Goal: Check status: Check status

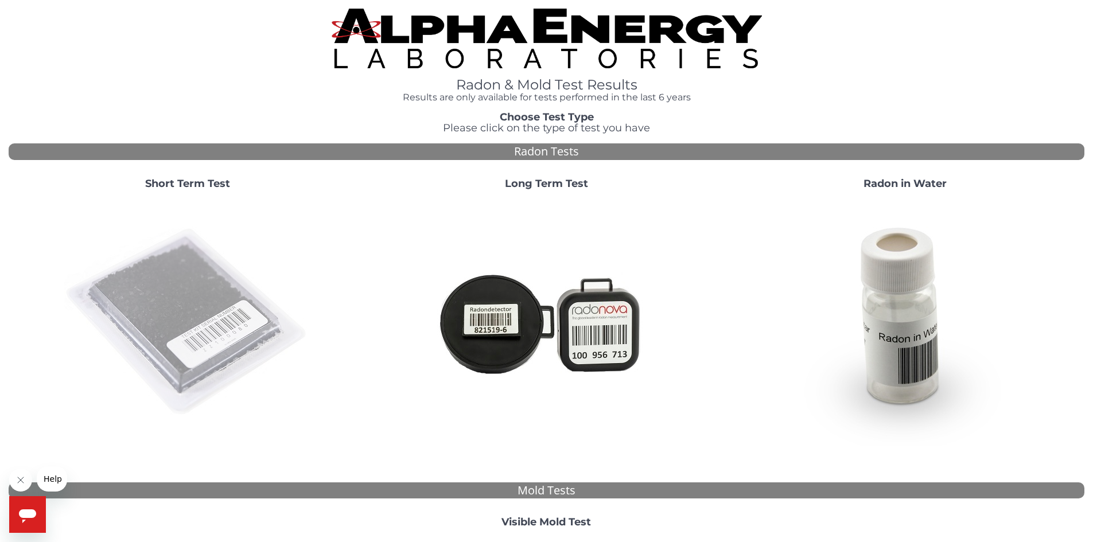
click at [218, 302] on img at bounding box center [187, 322] width 247 height 247
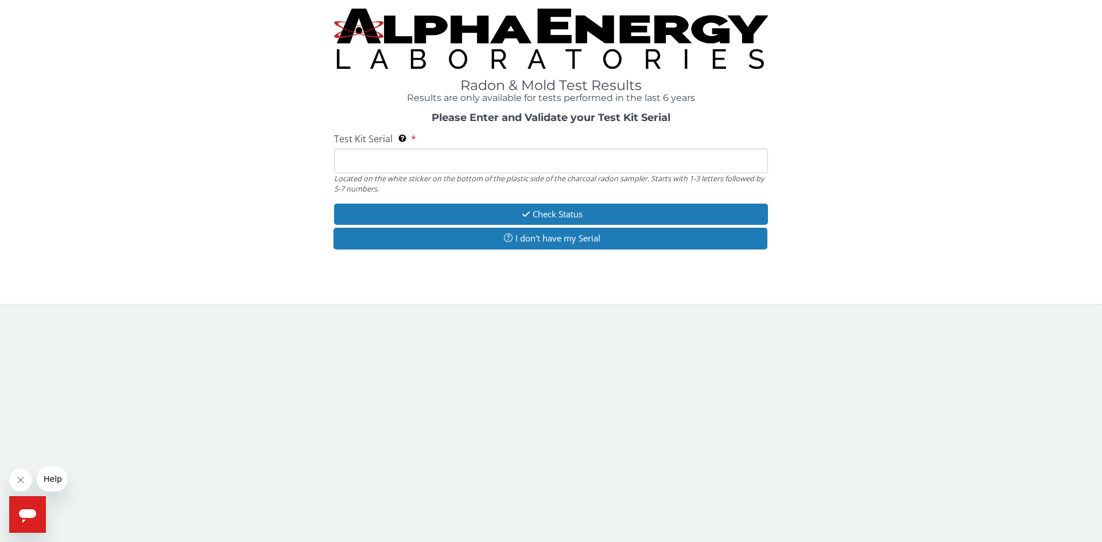
click at [383, 166] on input "Test Kit Serial Located on the white sticker on the bottom of the plastic side …" at bounding box center [551, 161] width 434 height 25
paste input "FE439392"
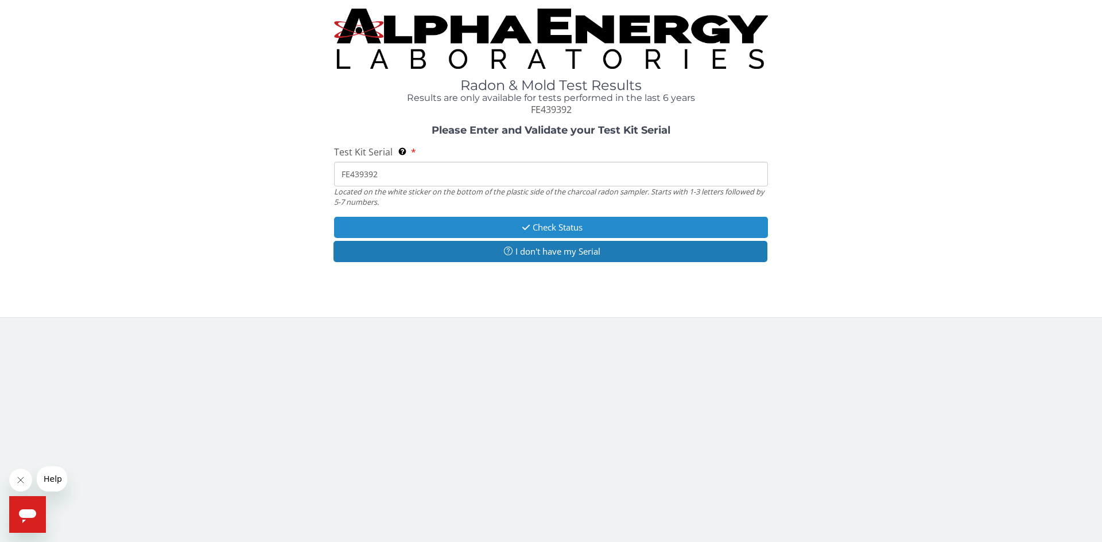
type input "FE439392"
click at [552, 228] on button "Check Status" at bounding box center [551, 227] width 434 height 21
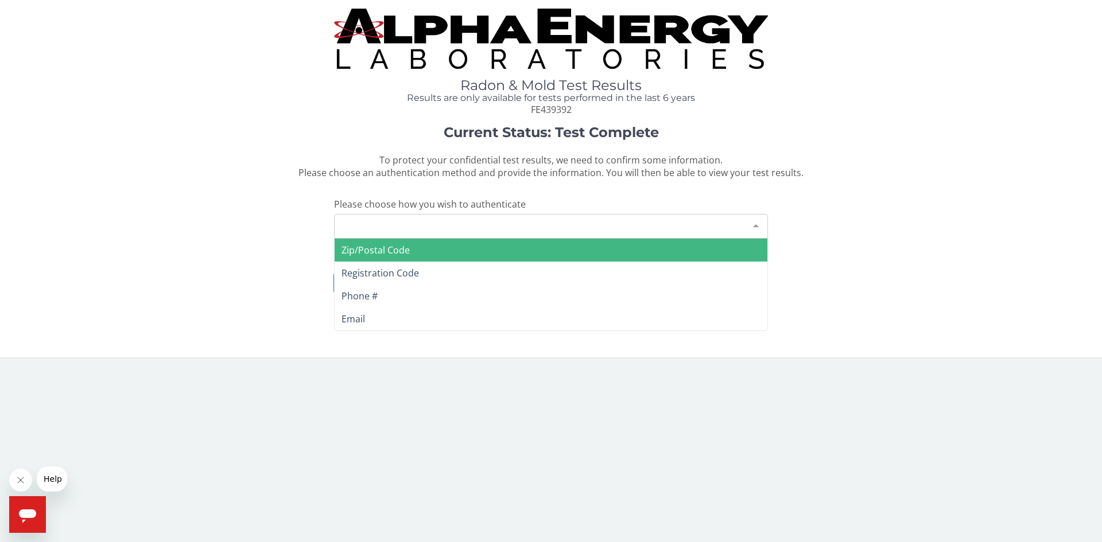
click at [409, 224] on div "Please make a selection" at bounding box center [551, 226] width 434 height 25
click at [416, 256] on span "Zip/Postal Code" at bounding box center [551, 250] width 433 height 23
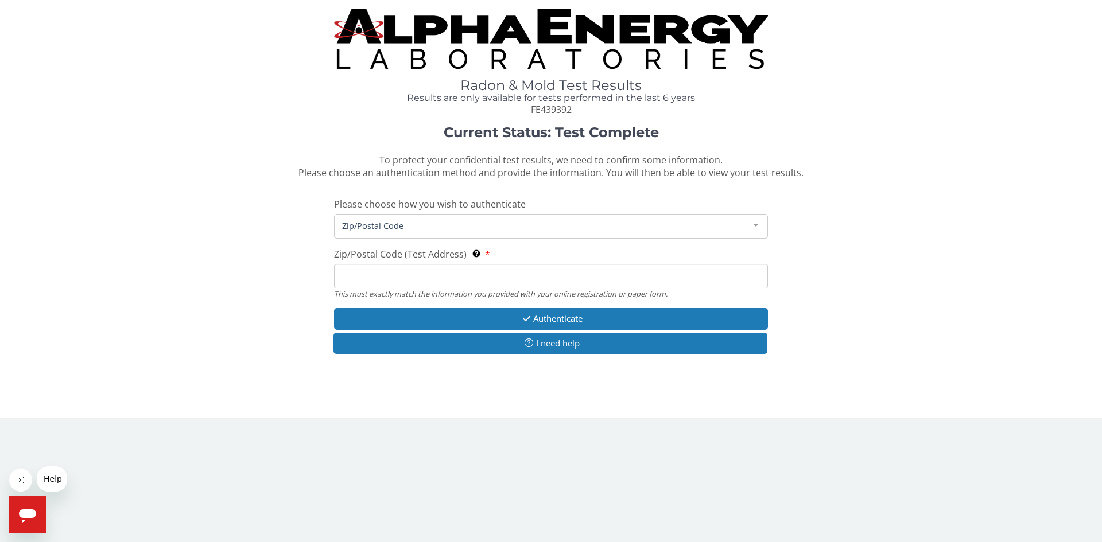
click at [412, 277] on input "Zip/Postal Code (Test Address) This must exactly match the information you prov…" at bounding box center [551, 276] width 434 height 25
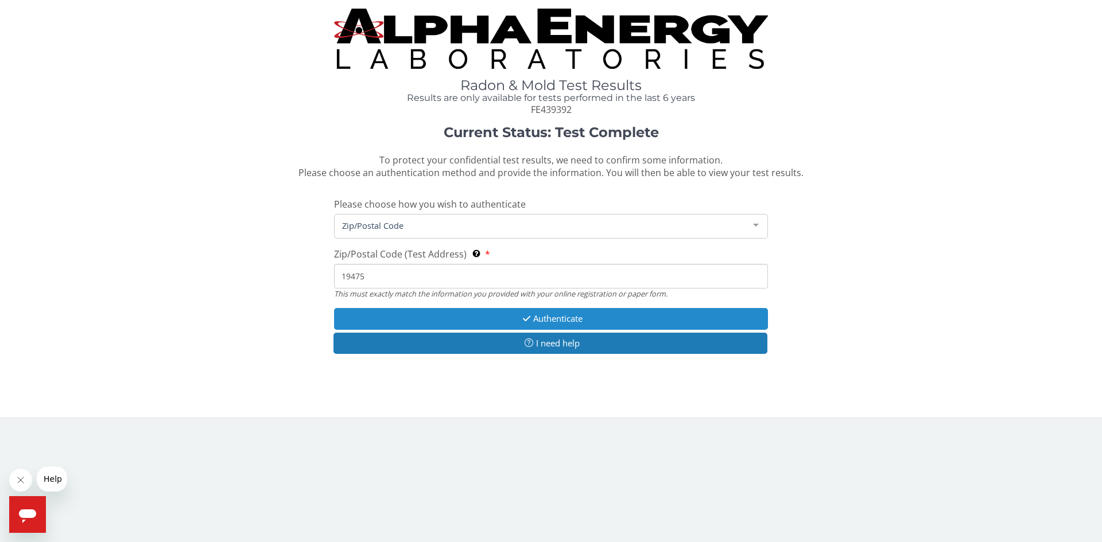
type input "19475"
click at [560, 319] on button "Authenticate" at bounding box center [551, 318] width 434 height 21
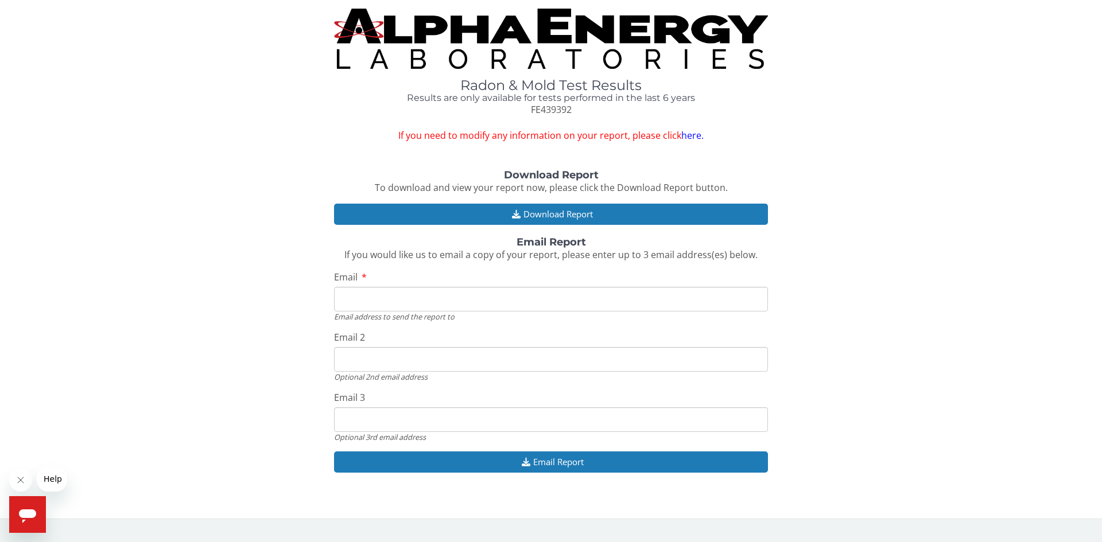
click at [557, 299] on input "Email" at bounding box center [551, 299] width 434 height 25
type input "[EMAIL_ADDRESS][DOMAIN_NAME]"
drag, startPoint x: 456, startPoint y: 358, endPoint x: 315, endPoint y: 358, distance: 141.2
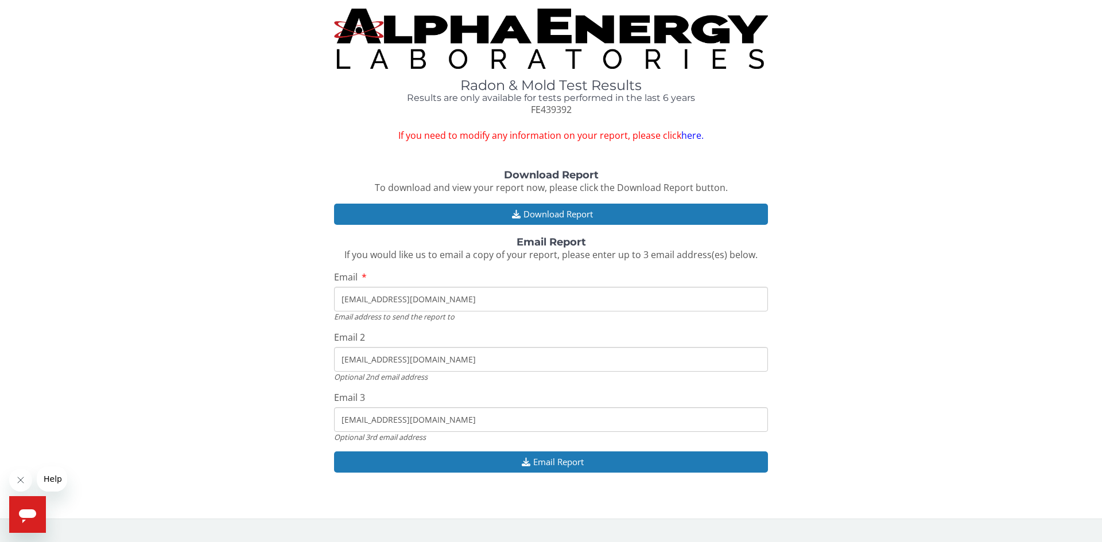
click at [315, 358] on div "Download Report To download and view your report now, please click the Download…" at bounding box center [551, 327] width 1085 height 315
type input "[PERSON_NAME][EMAIL_ADDRESS][PERSON_NAME][DOMAIN_NAME]"
drag, startPoint x: 459, startPoint y: 415, endPoint x: 301, endPoint y: 409, distance: 157.9
click at [301, 409] on div "Download Report To download and view your report now, please click the Download…" at bounding box center [551, 327] width 1085 height 315
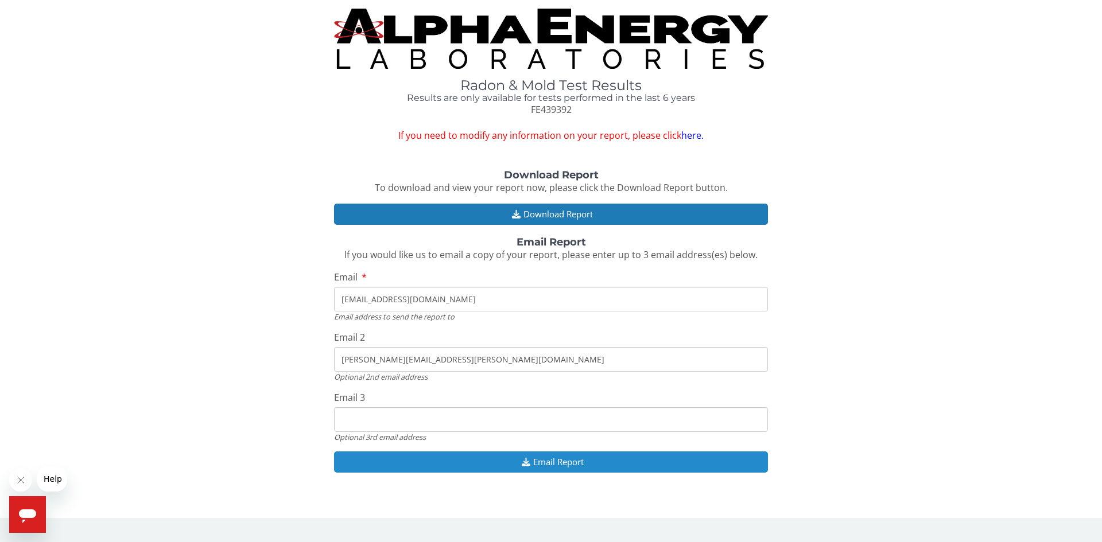
click at [601, 462] on button "Email Report" at bounding box center [551, 462] width 434 height 21
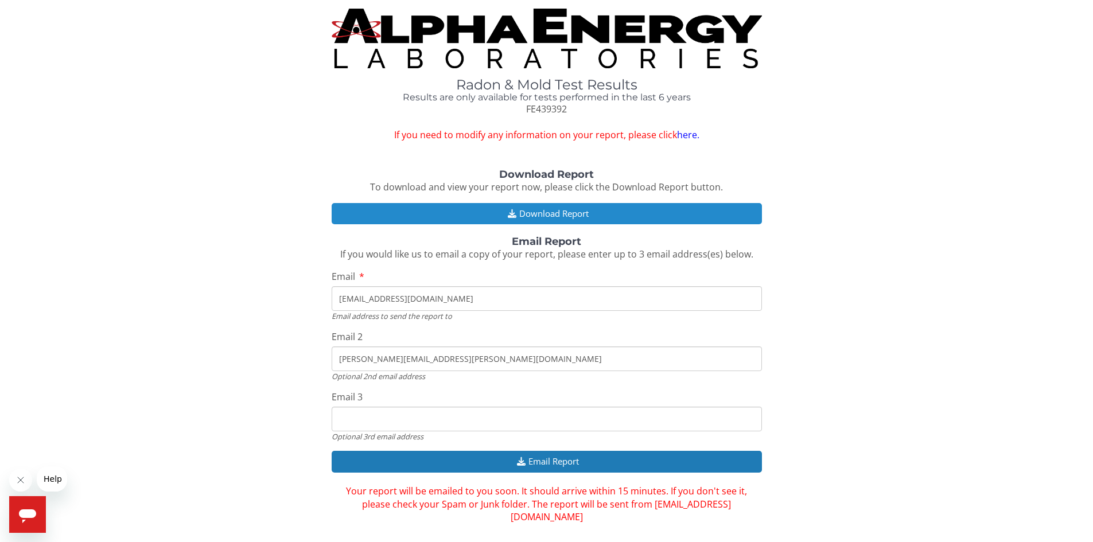
click at [564, 211] on button "Download Report" at bounding box center [547, 213] width 430 height 21
